Goal: Book appointment/travel/reservation: Book appointment/travel/reservation

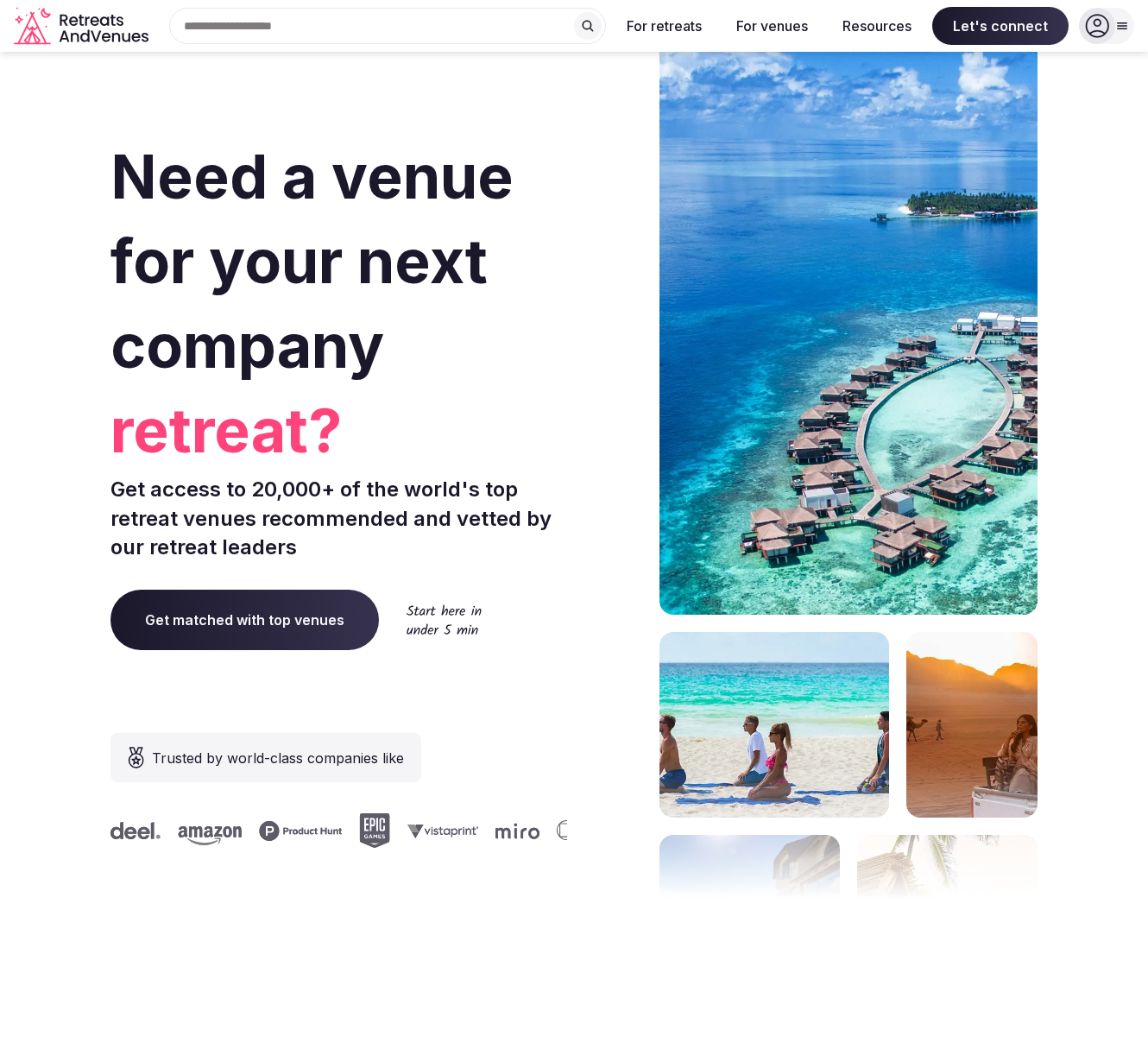
click at [250, 621] on span "Get matched with top venues" at bounding box center [244, 619] width 269 height 60
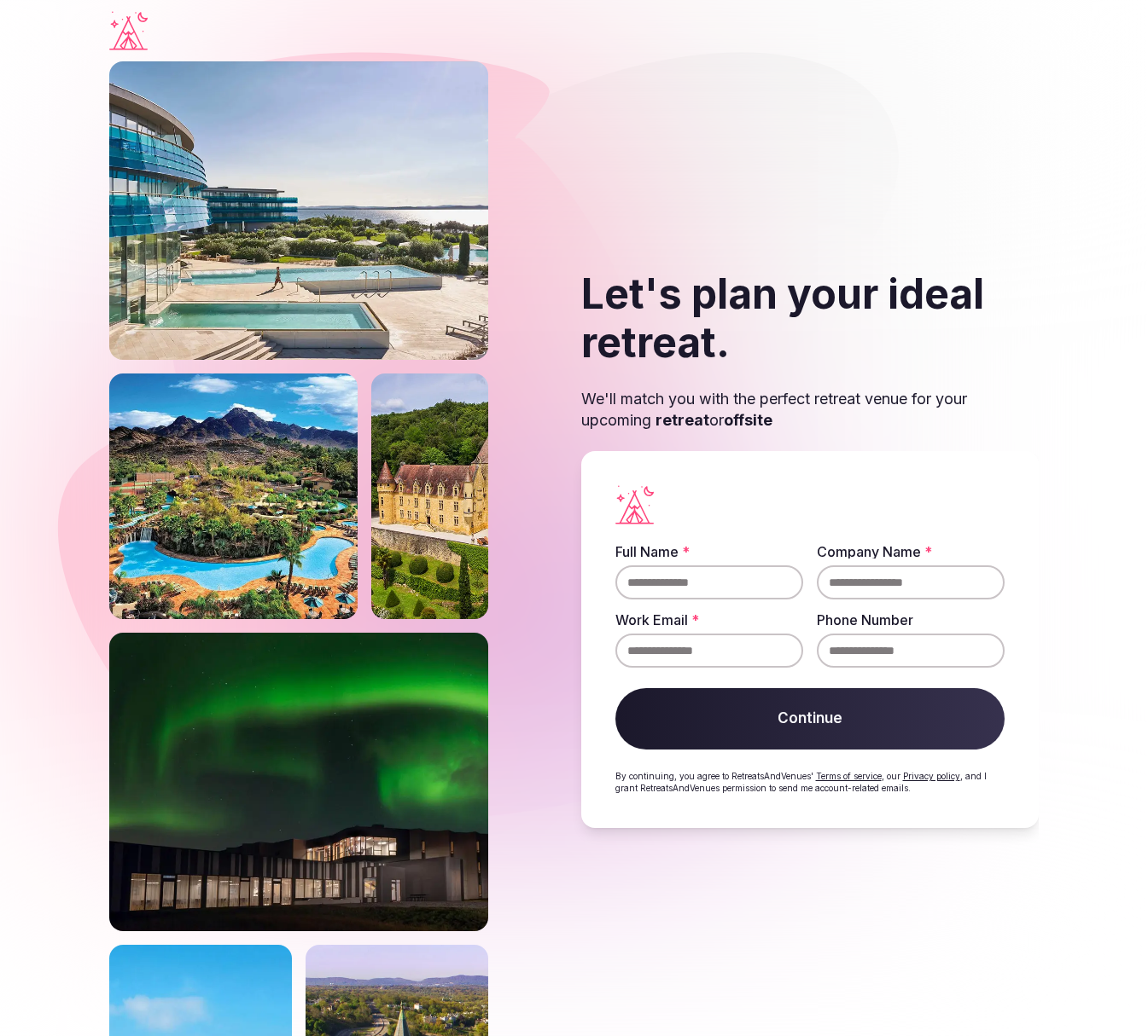
click at [680, 584] on input "Full Name *" at bounding box center [709, 582] width 188 height 35
type input "**********"
click at [867, 654] on input "Phone Number" at bounding box center [911, 650] width 188 height 35
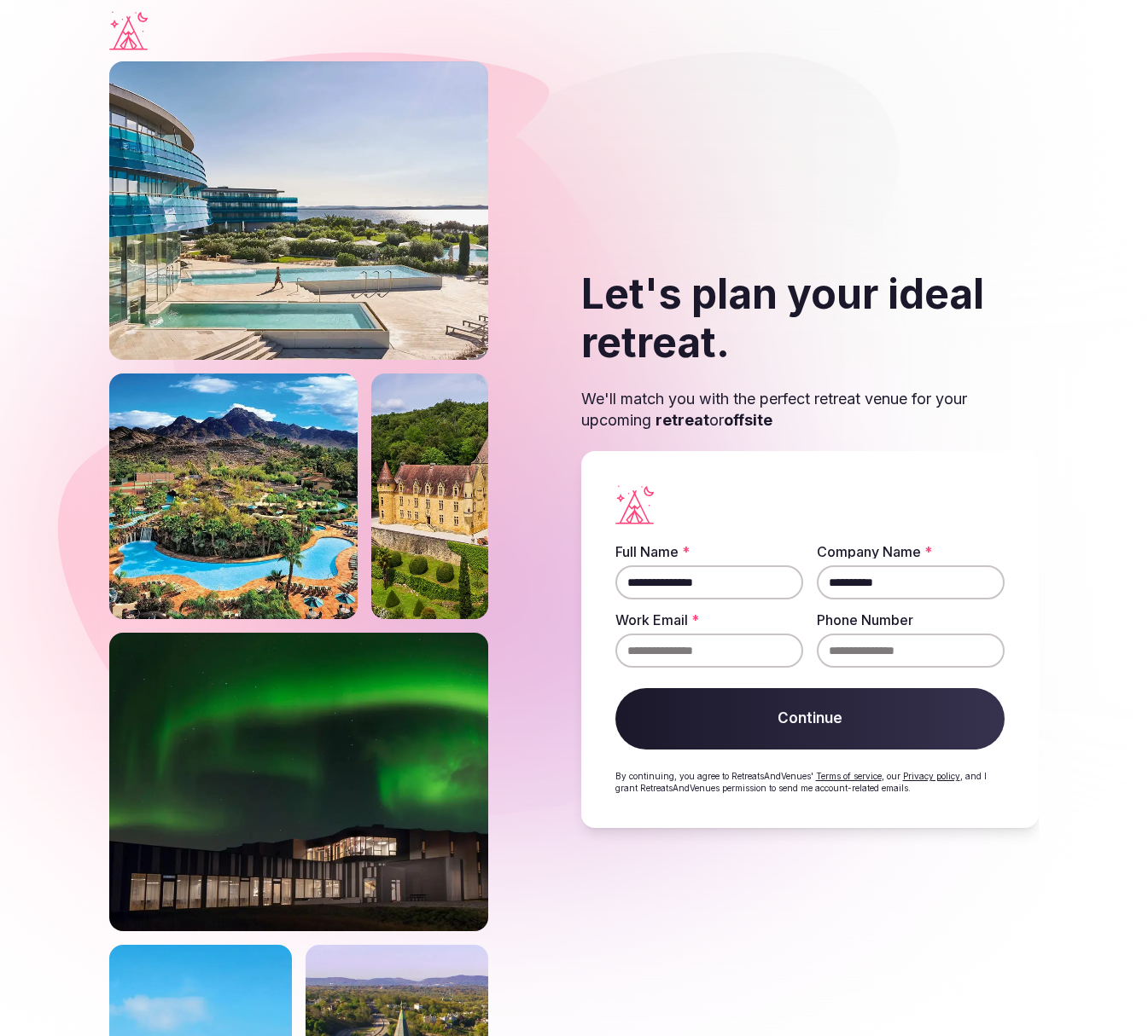
type input "**********"
click at [659, 651] on input "Work Email *" at bounding box center [709, 650] width 188 height 35
type input "**********"
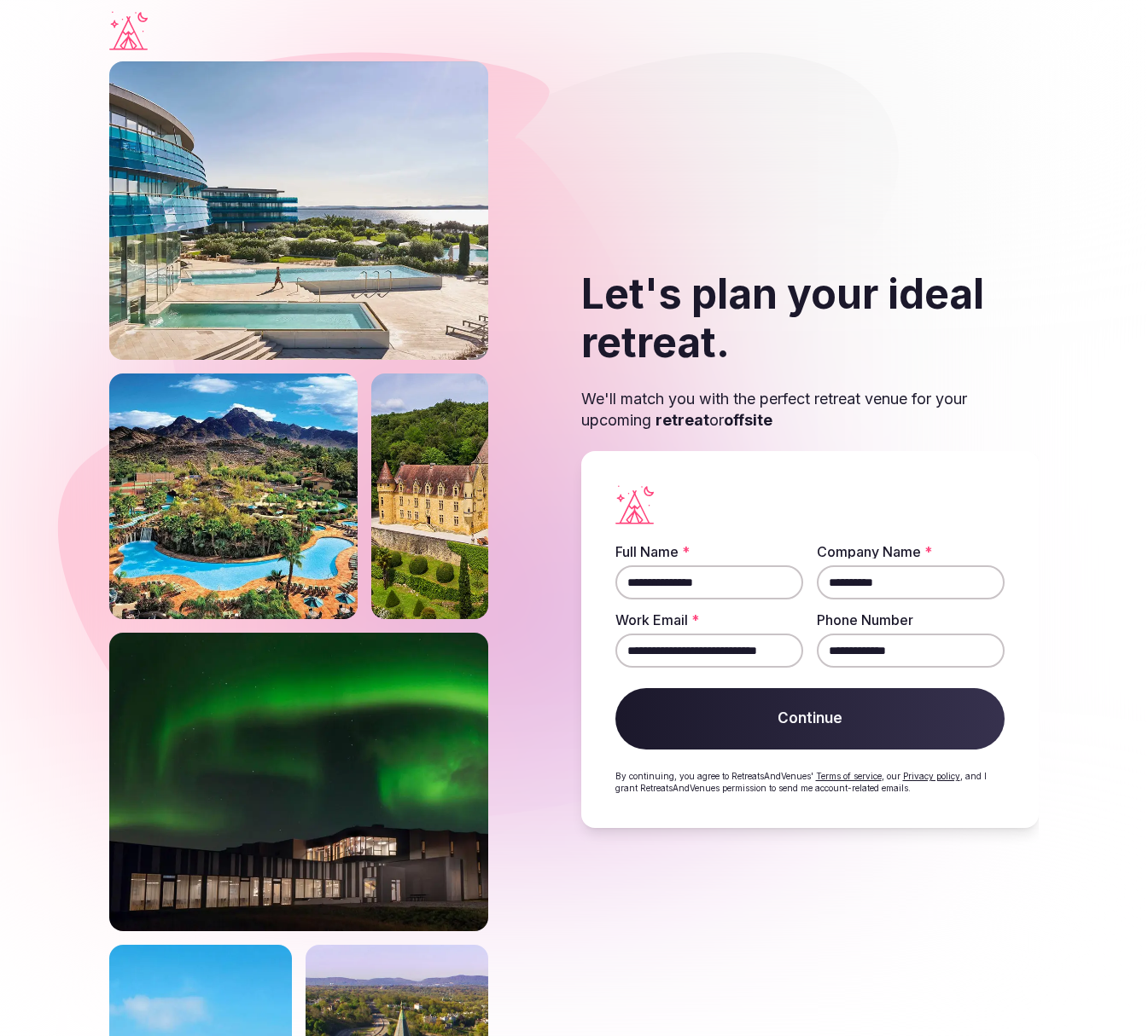
click at [792, 715] on button "Continue" at bounding box center [810, 718] width 390 height 61
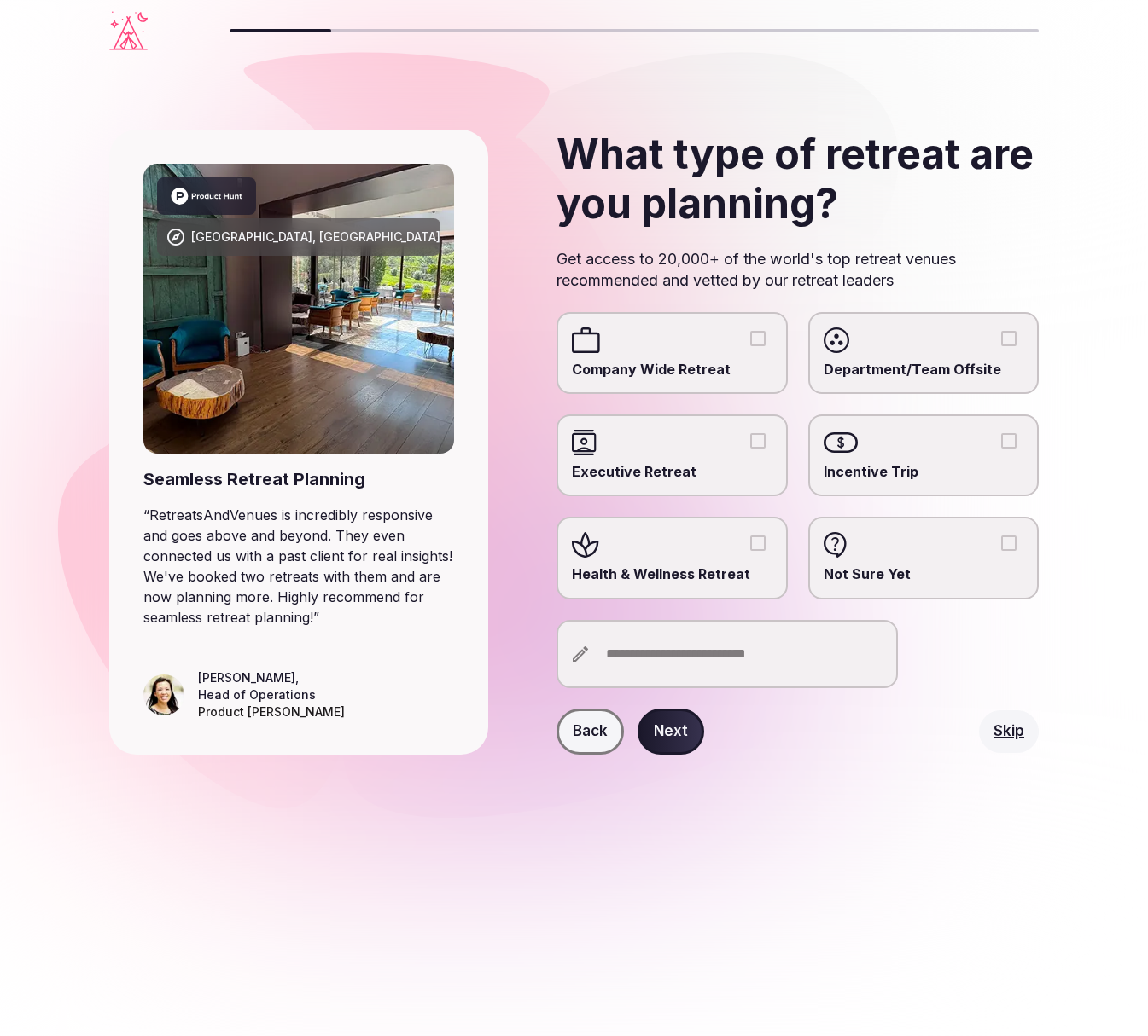
click at [682, 357] on label "Company Wide Retreat" at bounding box center [672, 353] width 230 height 82
click at [750, 346] on button "Company Wide Retreat" at bounding box center [757, 338] width 15 height 15
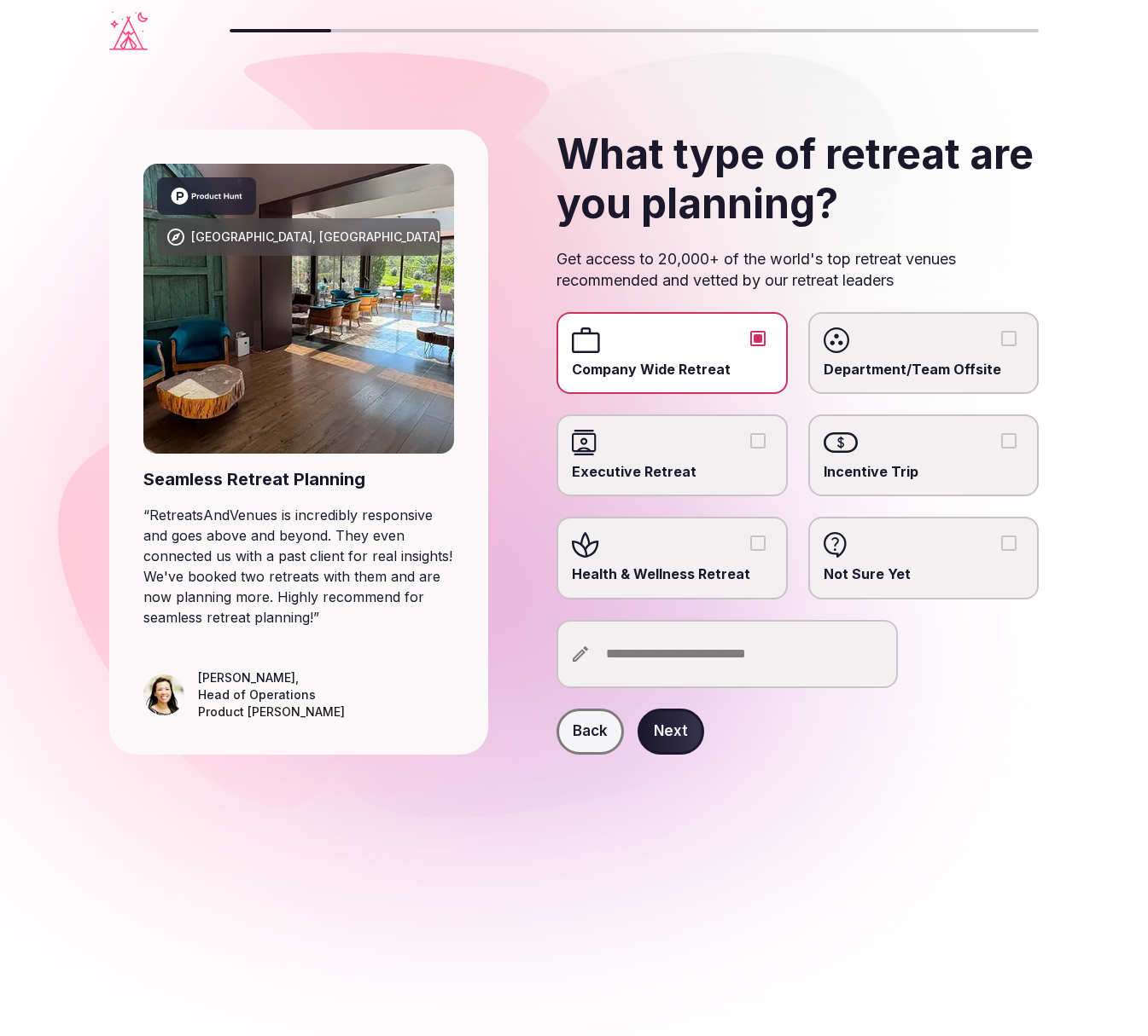
click at [905, 365] on span "Department/Team Offsite" at bounding box center [923, 369] width 200 height 19
click at [1001, 346] on button "Department/Team Offsite" at bounding box center [1008, 338] width 15 height 15
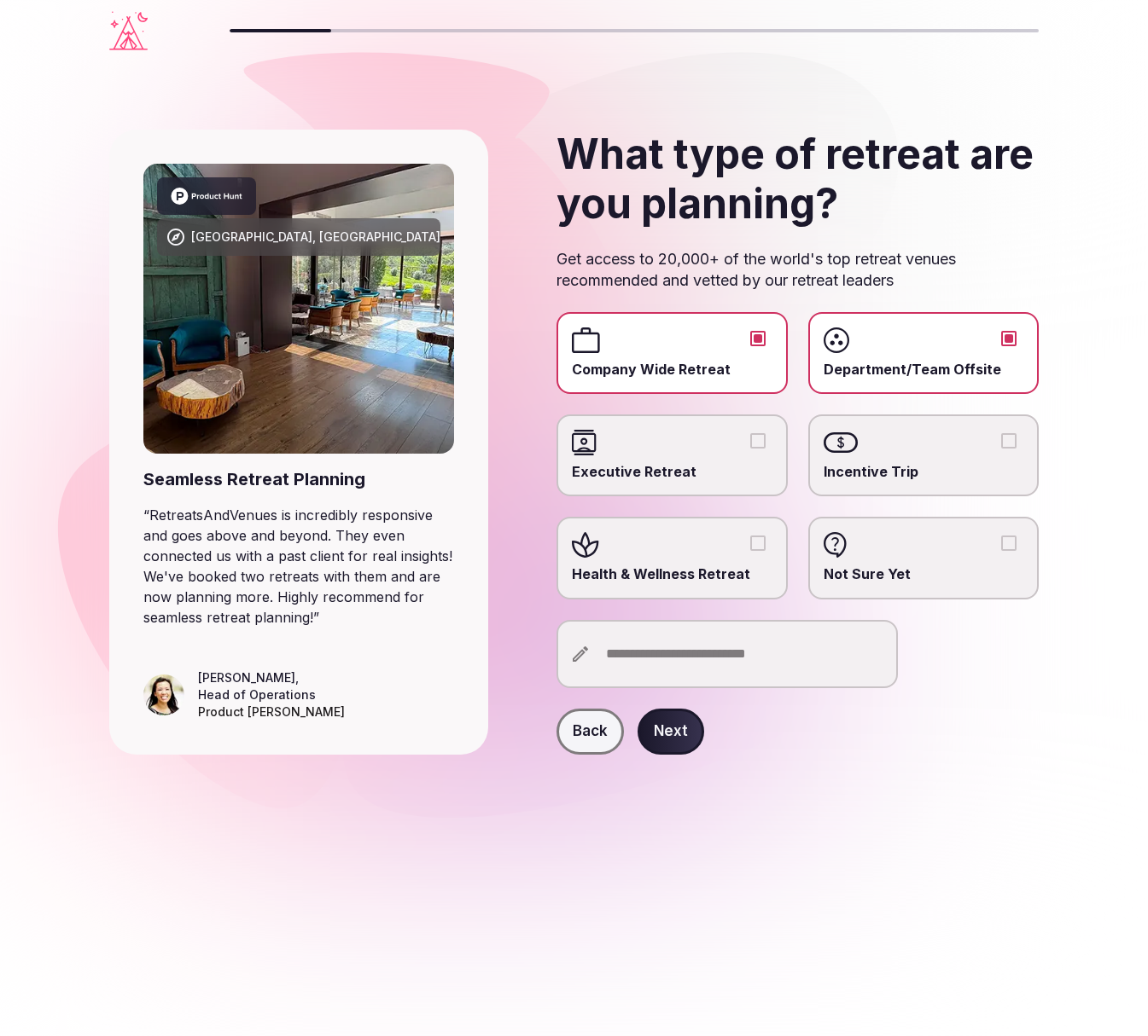
click at [910, 464] on span "Incentive Trip" at bounding box center [923, 471] width 200 height 19
click at [1001, 449] on button "Incentive Trip" at bounding box center [1008, 441] width 15 height 15
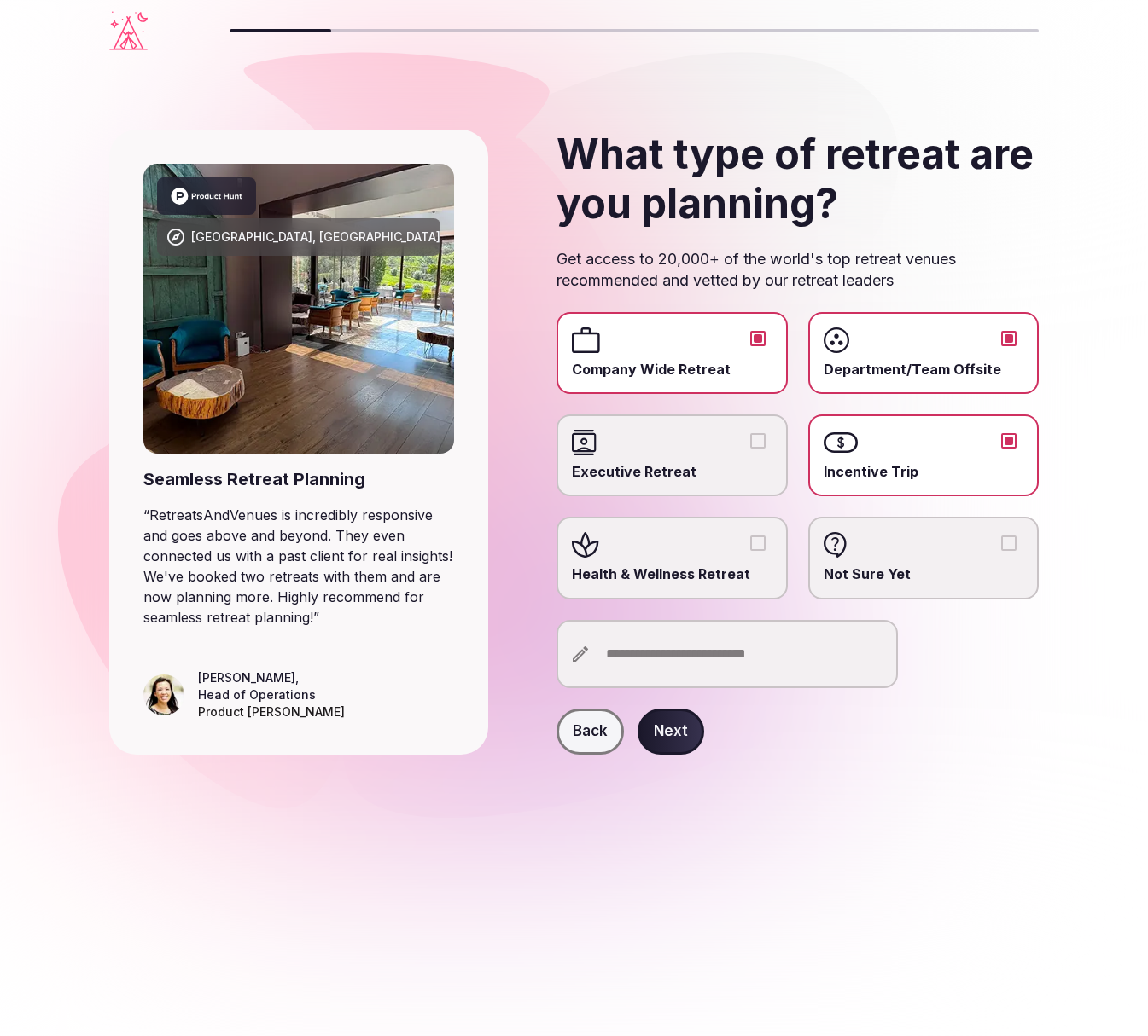
click at [669, 463] on span "Executive Retreat" at bounding box center [672, 471] width 200 height 19
click at [750, 449] on button "Executive Retreat" at bounding box center [757, 441] width 15 height 15
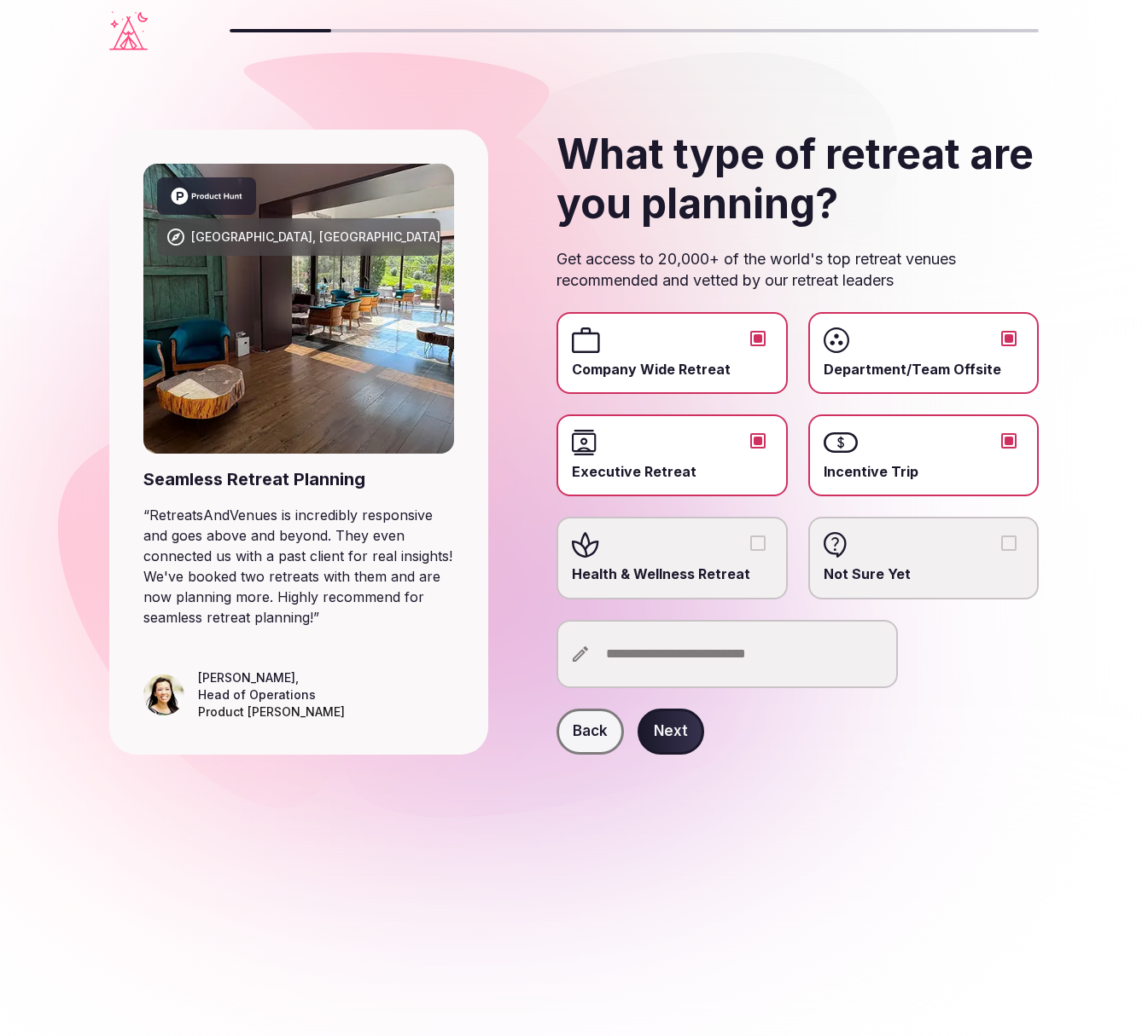
click at [665, 557] on label "Health & Wellness Retreat" at bounding box center [672, 557] width 230 height 82
click at [750, 551] on button "Health & Wellness Retreat" at bounding box center [757, 542] width 15 height 15
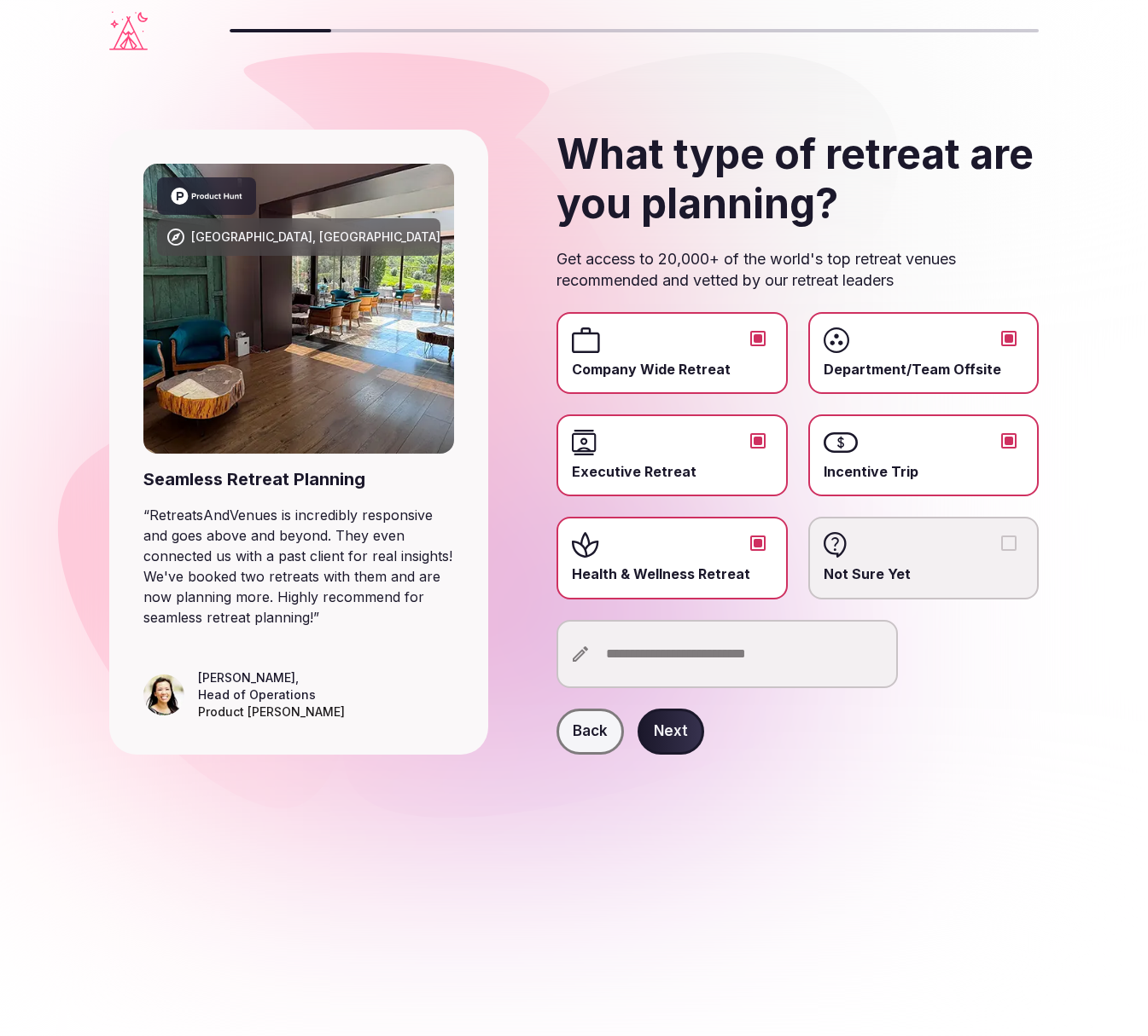
click at [674, 733] on button "Next" at bounding box center [670, 732] width 66 height 46
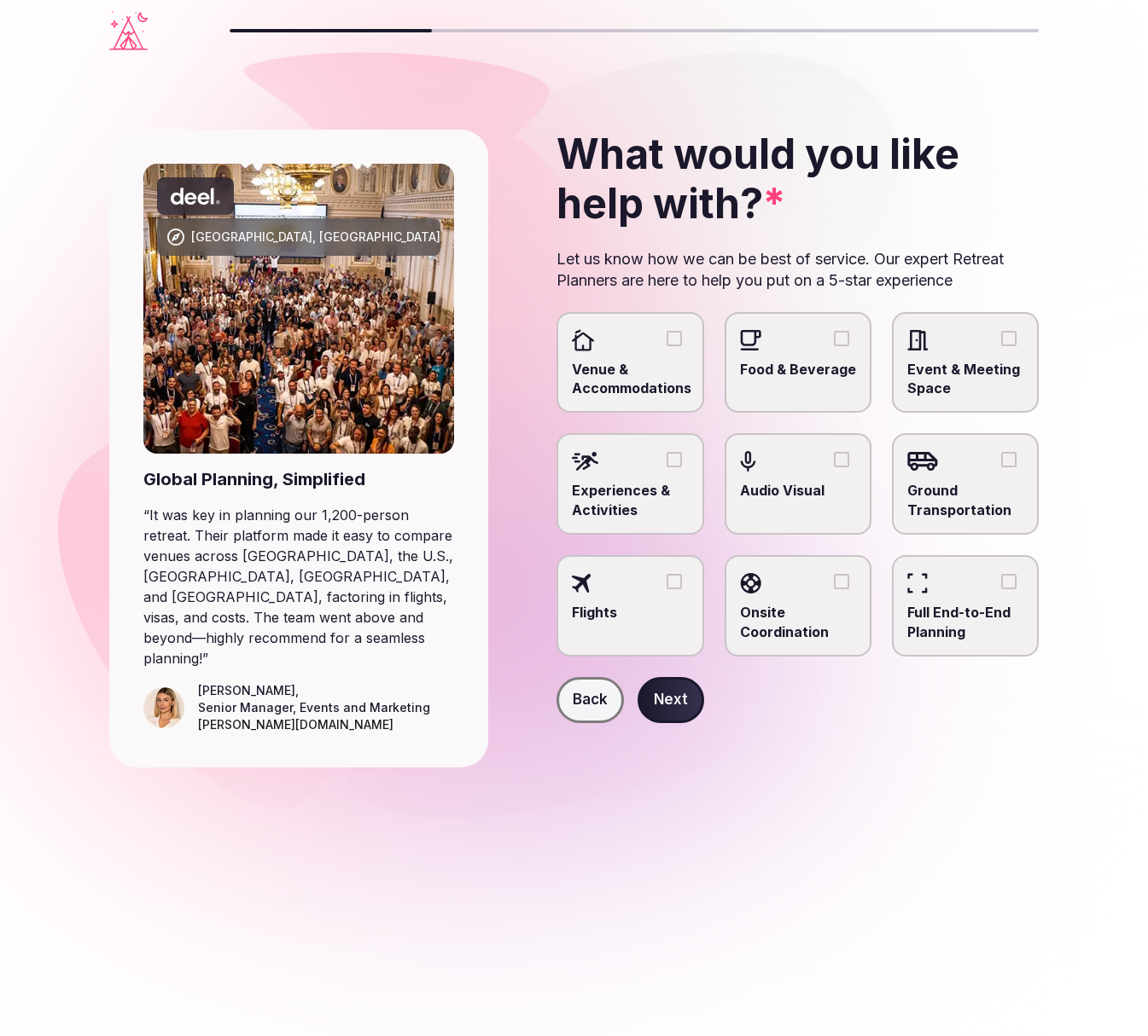
click at [646, 370] on span "Venue & Accommodations" at bounding box center [629, 379] width 116 height 38
click at [666, 346] on button "Venue & Accommodations" at bounding box center [674, 338] width 15 height 15
click at [790, 615] on span "Onsite Coordination" at bounding box center [797, 622] width 116 height 38
click at [834, 589] on button "Onsite Coordination" at bounding box center [841, 581] width 15 height 15
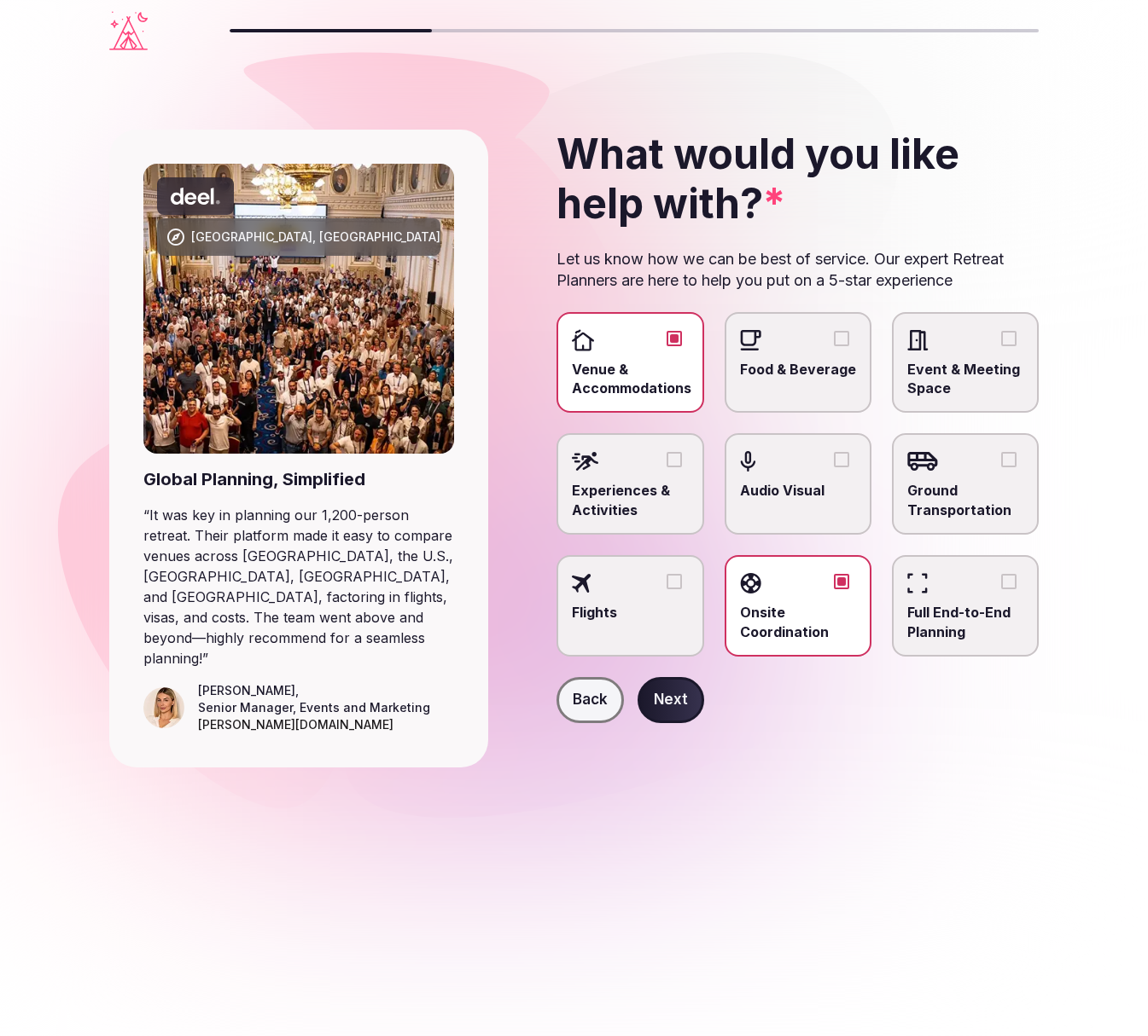
click at [776, 372] on span "Food & Beverage" at bounding box center [797, 369] width 116 height 19
click at [834, 346] on button "Food & Beverage" at bounding box center [841, 338] width 15 height 15
click at [618, 508] on span "Experiences & Activities" at bounding box center [629, 500] width 116 height 38
click at [666, 467] on button "Experiences & Activities" at bounding box center [674, 459] width 15 height 15
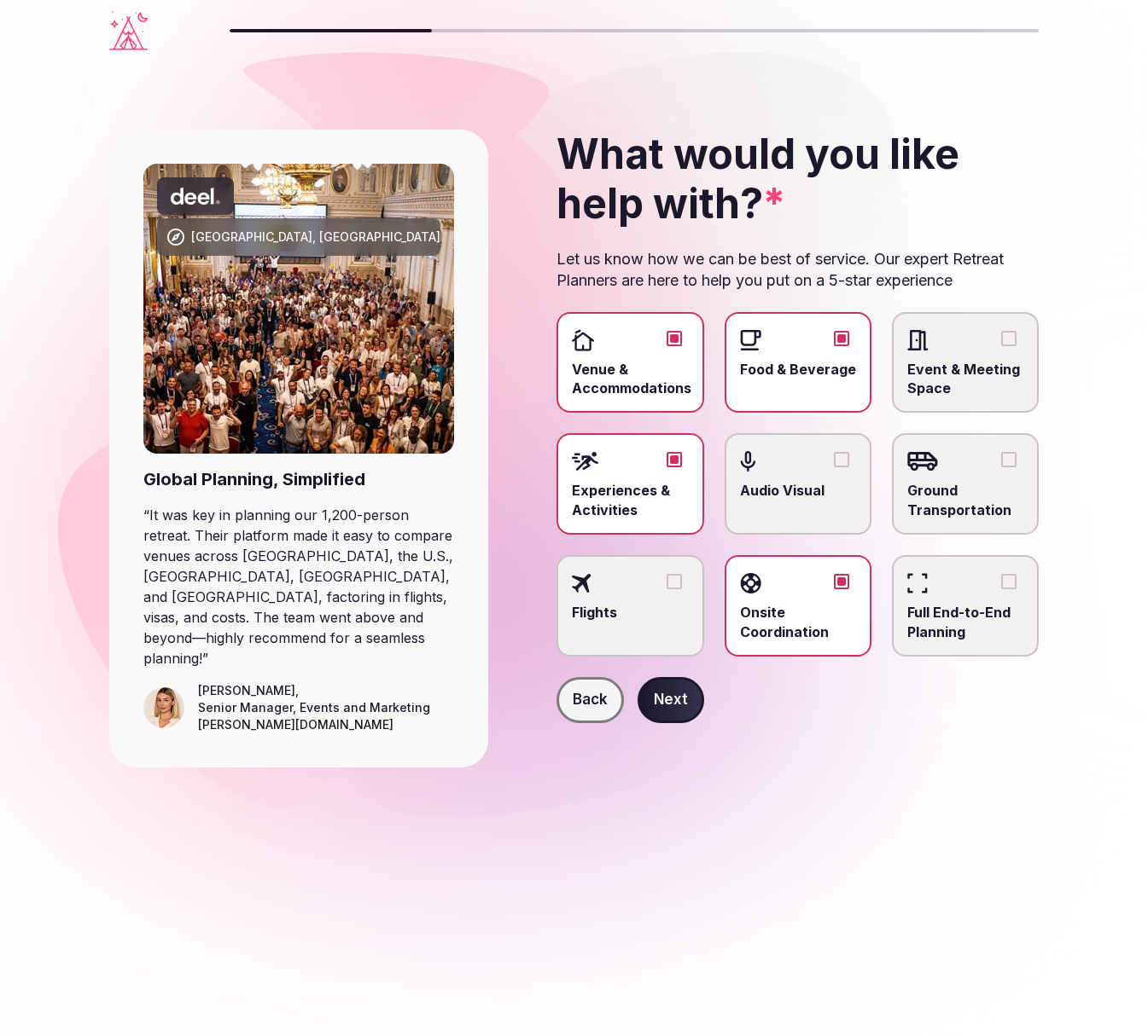
click at [945, 377] on span "Event & Meeting Space" at bounding box center [965, 379] width 116 height 38
click at [1001, 346] on button "Event & Meeting Space" at bounding box center [1008, 338] width 15 height 15
click at [675, 707] on button "Next" at bounding box center [670, 700] width 66 height 46
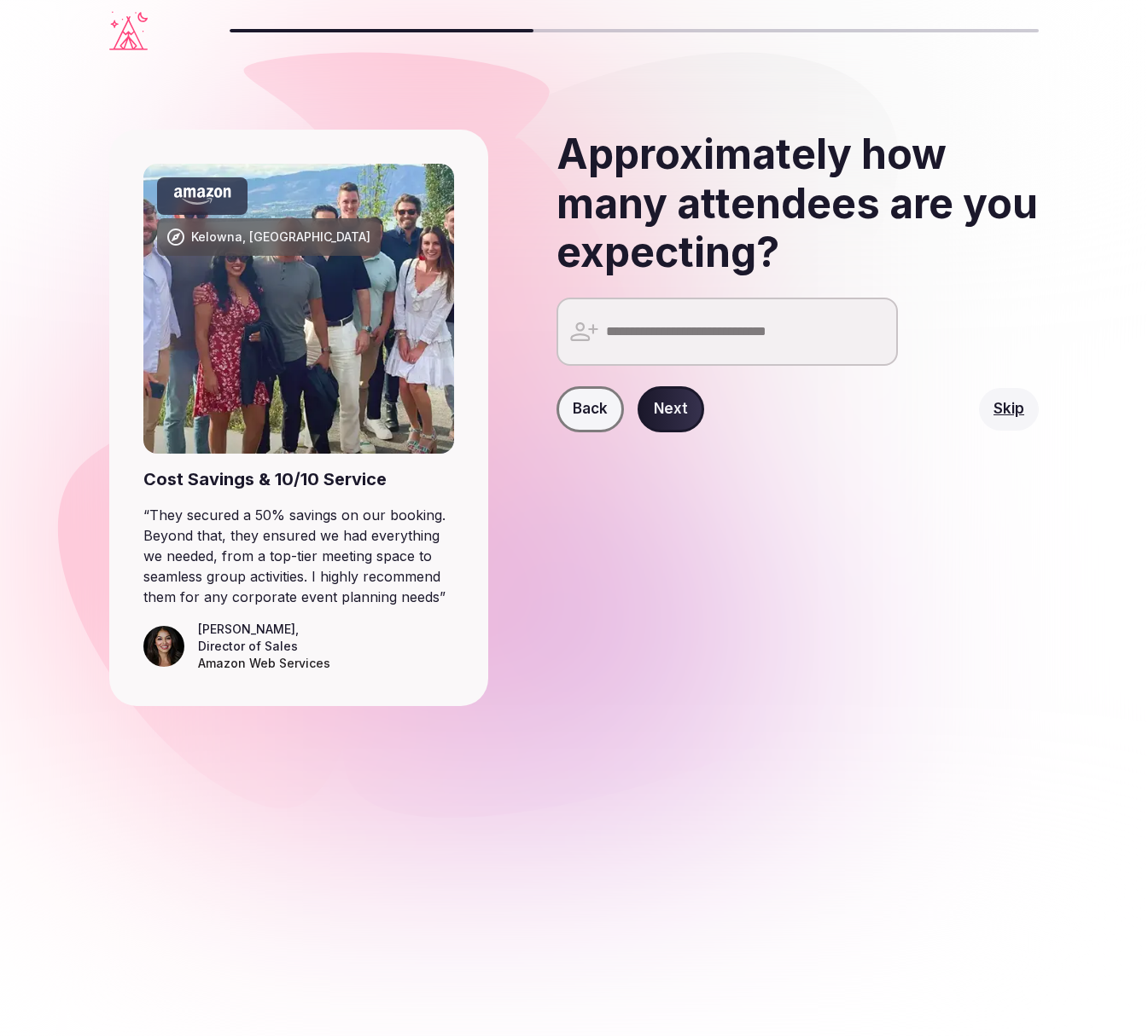
drag, startPoint x: 674, startPoint y: 411, endPoint x: 651, endPoint y: 191, distance: 221.2
click at [716, 226] on div "Approximately how many attendees are you expecting? Back Next Skip" at bounding box center [770, 418] width 536 height 577
click at [766, 340] on input "number" at bounding box center [728, 331] width 342 height 68
type input "**"
click at [667, 411] on button "Next" at bounding box center [670, 410] width 66 height 46
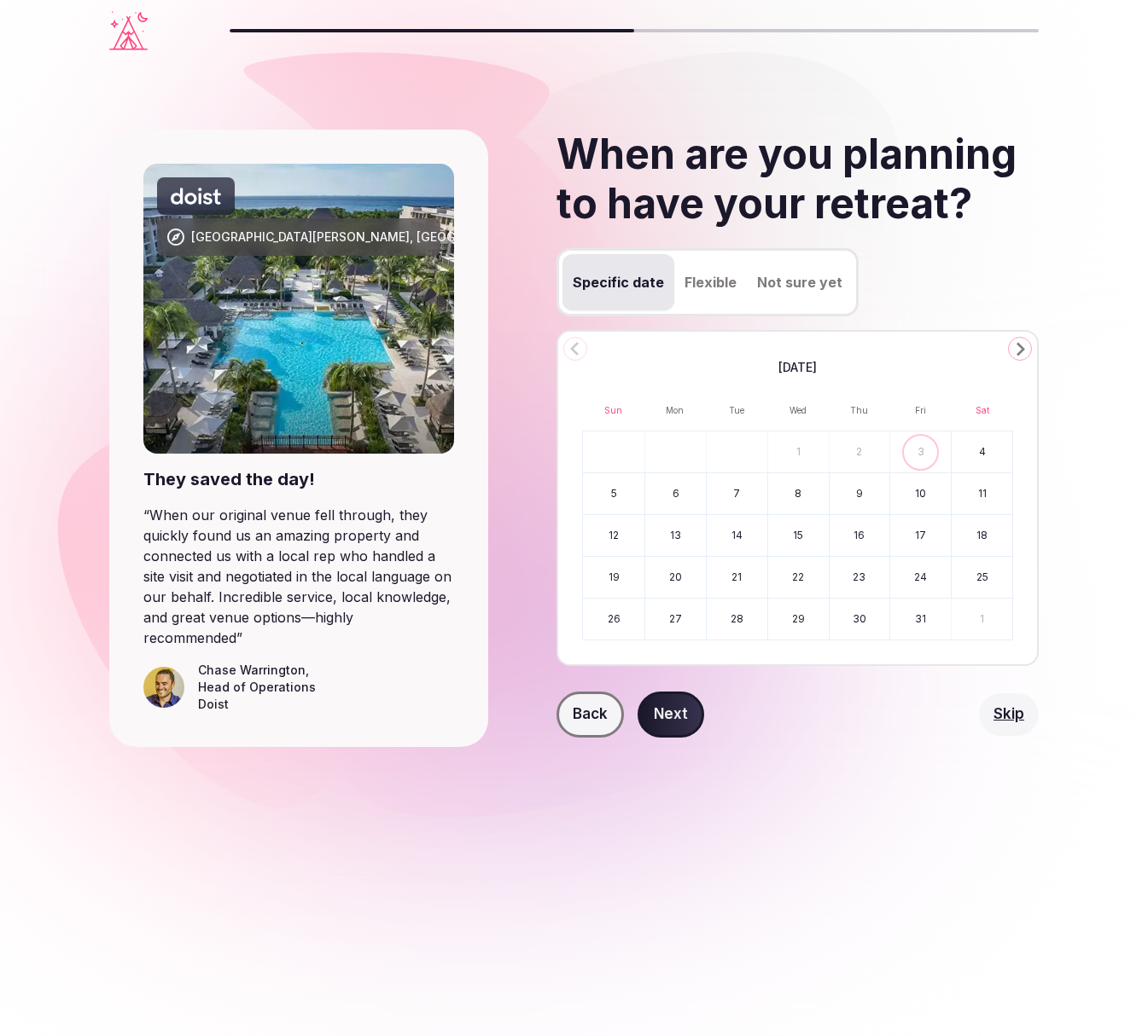
click at [1023, 352] on icon "Go to the Next Month" at bounding box center [1019, 349] width 20 height 20
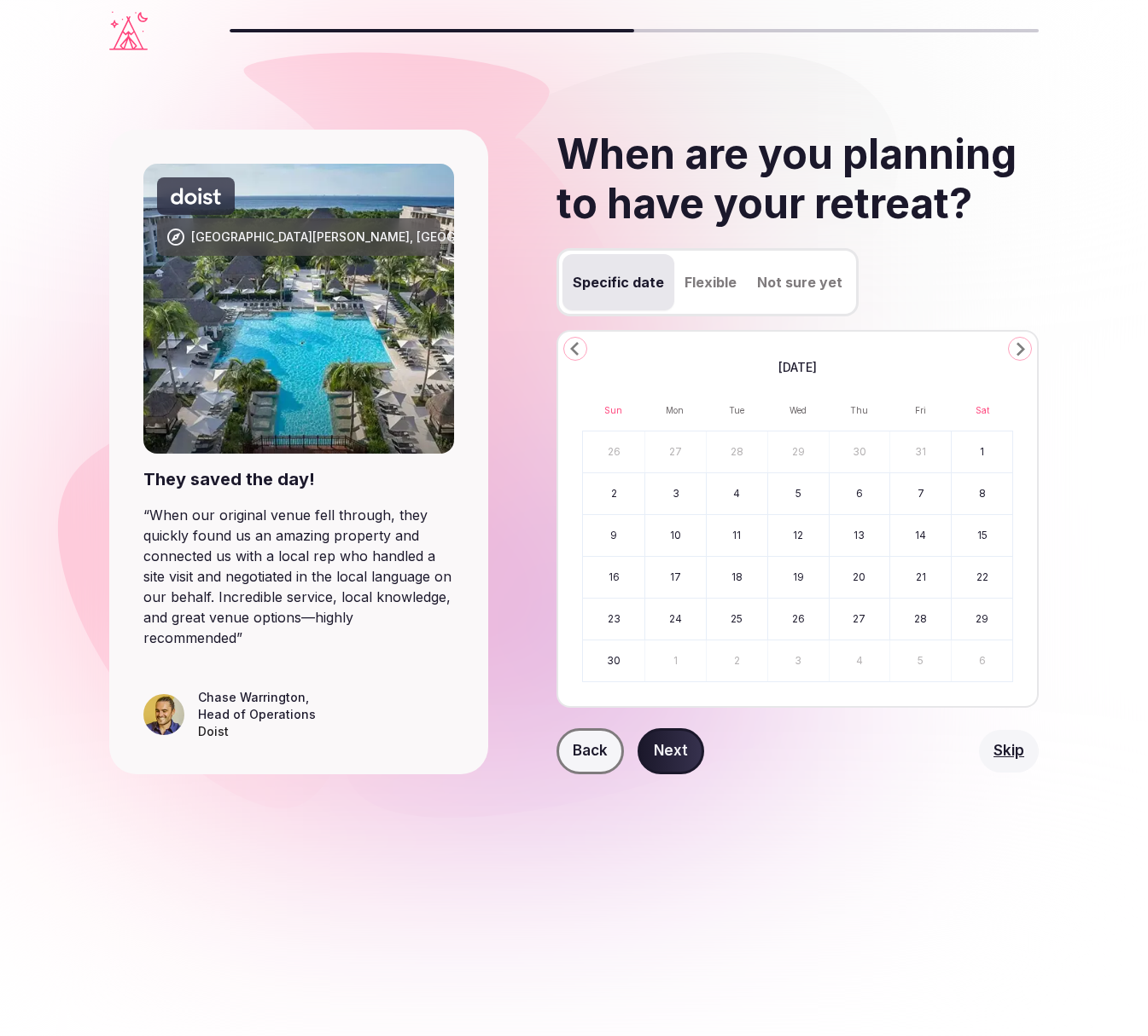
click at [903, 579] on button "21" at bounding box center [920, 577] width 60 height 41
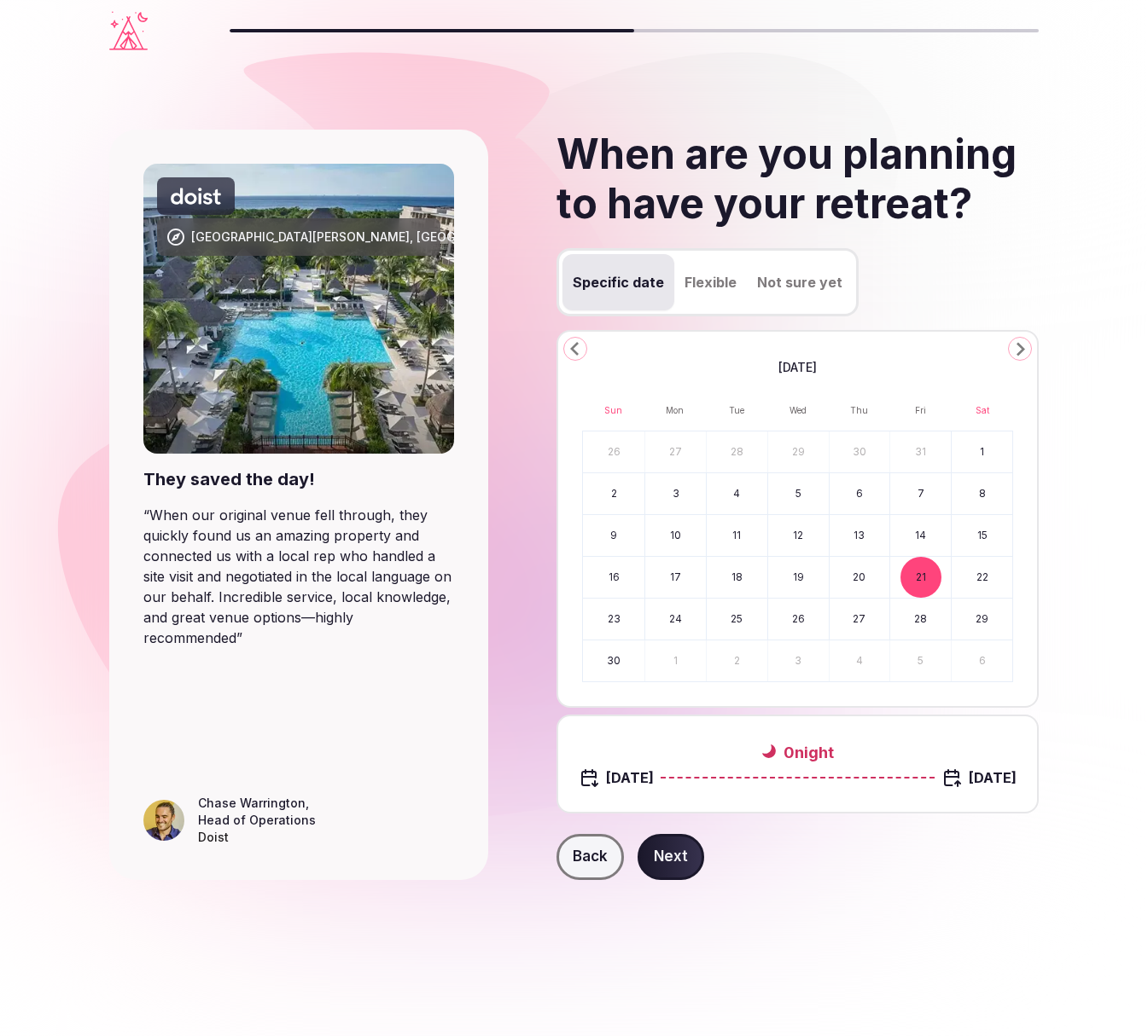
click at [619, 622] on button "23" at bounding box center [613, 619] width 61 height 41
click at [676, 860] on button "Next" at bounding box center [670, 857] width 66 height 46
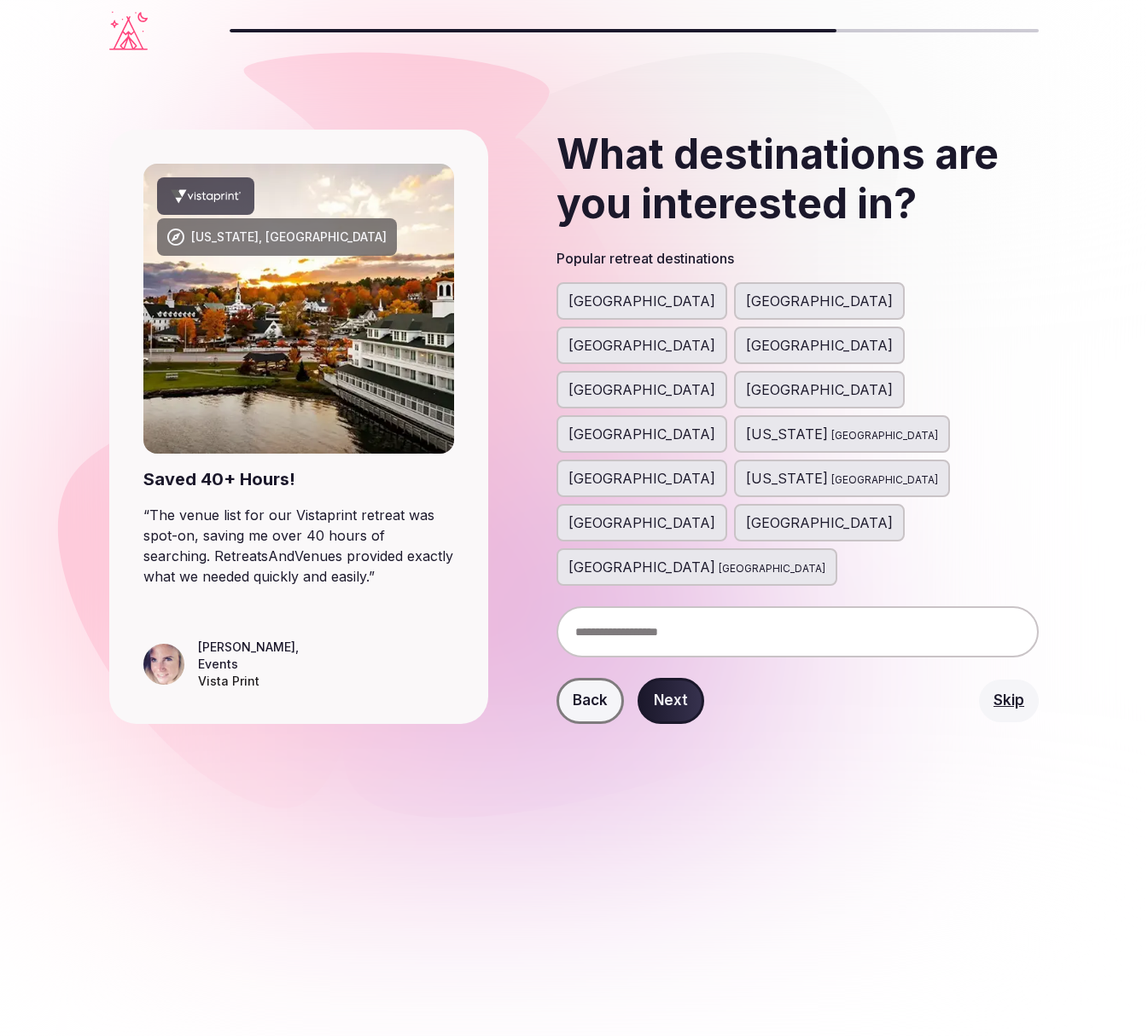
click at [672, 678] on button "Next" at bounding box center [670, 701] width 66 height 46
